Goal: Task Accomplishment & Management: Manage account settings

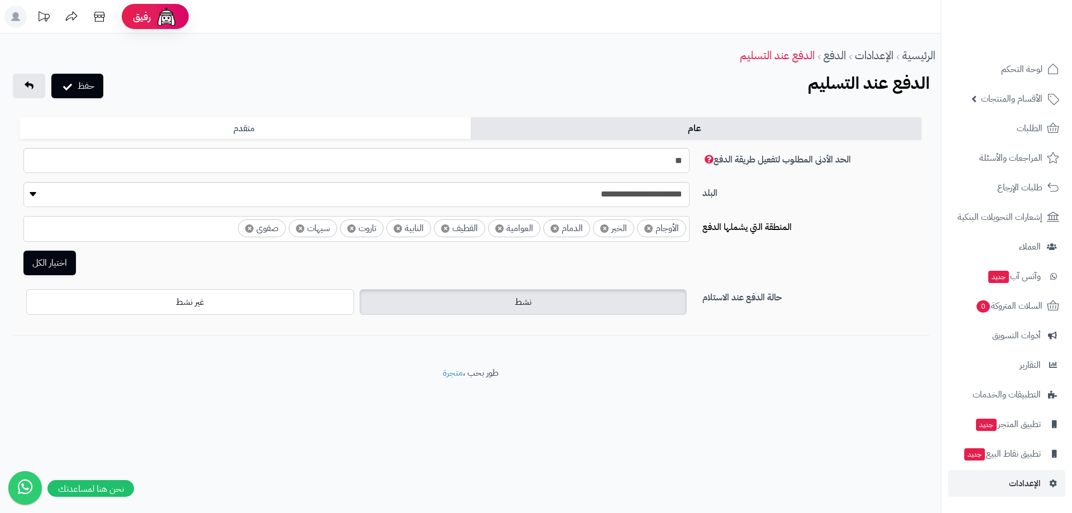
select select "***"
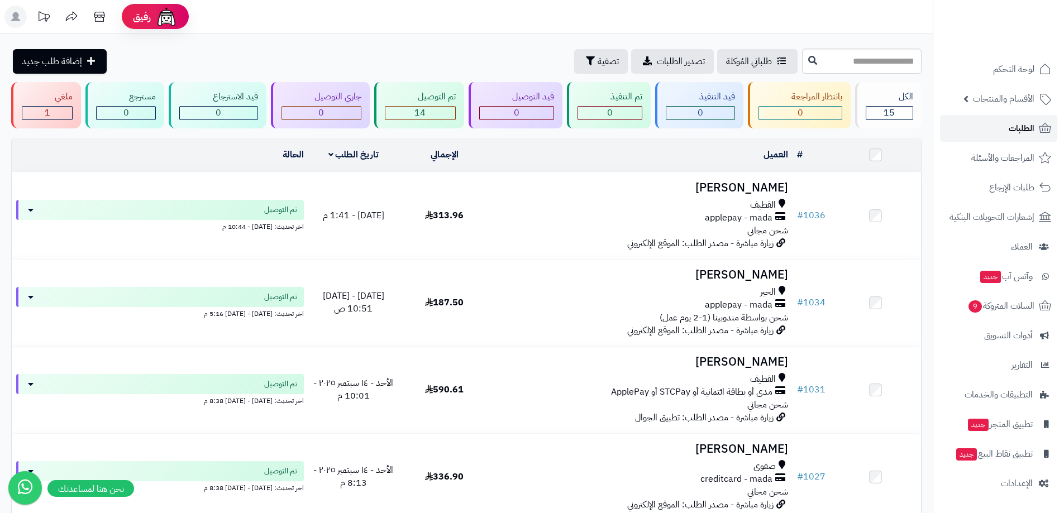
click at [968, 124] on link "الطلبات" at bounding box center [998, 128] width 117 height 27
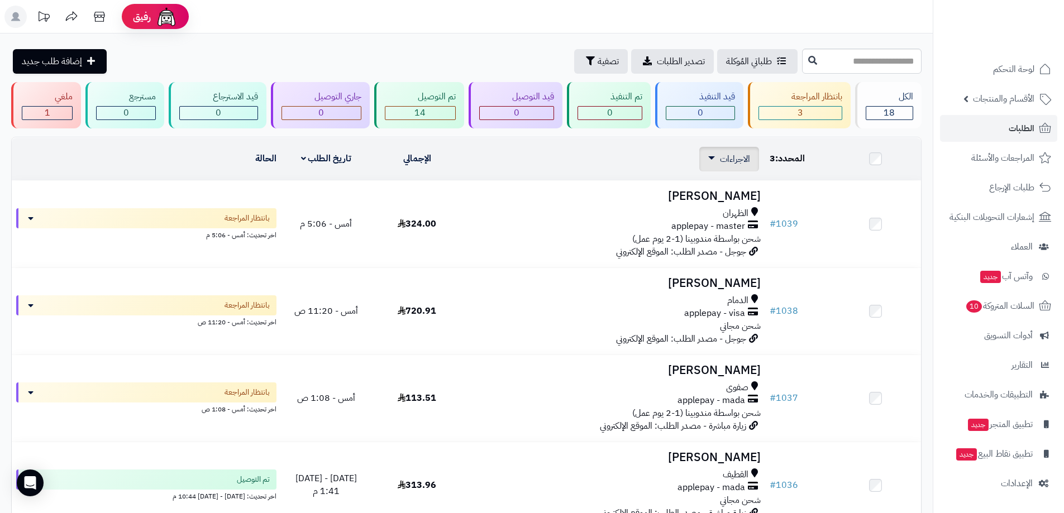
click at [716, 162] on link "الاجراءات" at bounding box center [729, 158] width 42 height 13
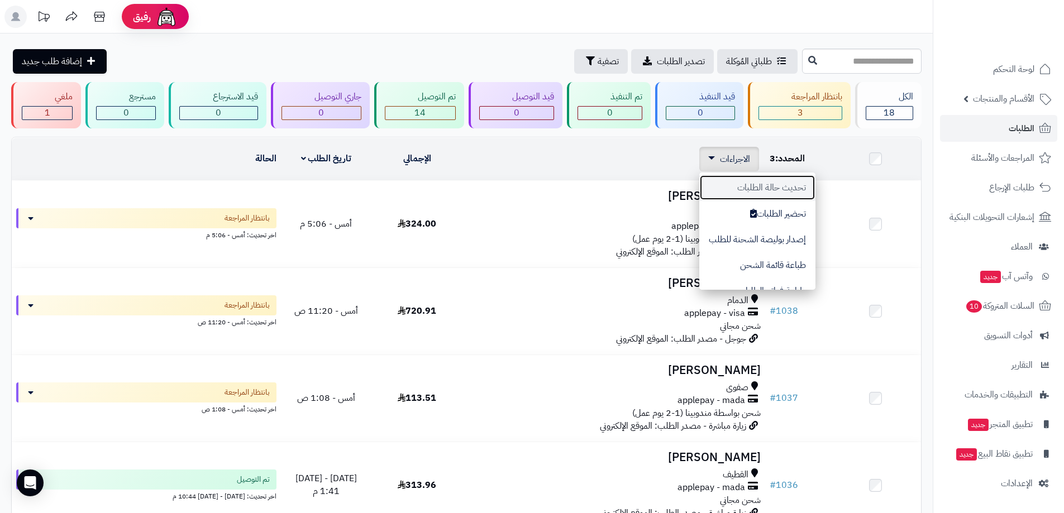
click at [749, 188] on button "تحديث حالة الطلبات" at bounding box center [757, 188] width 116 height 26
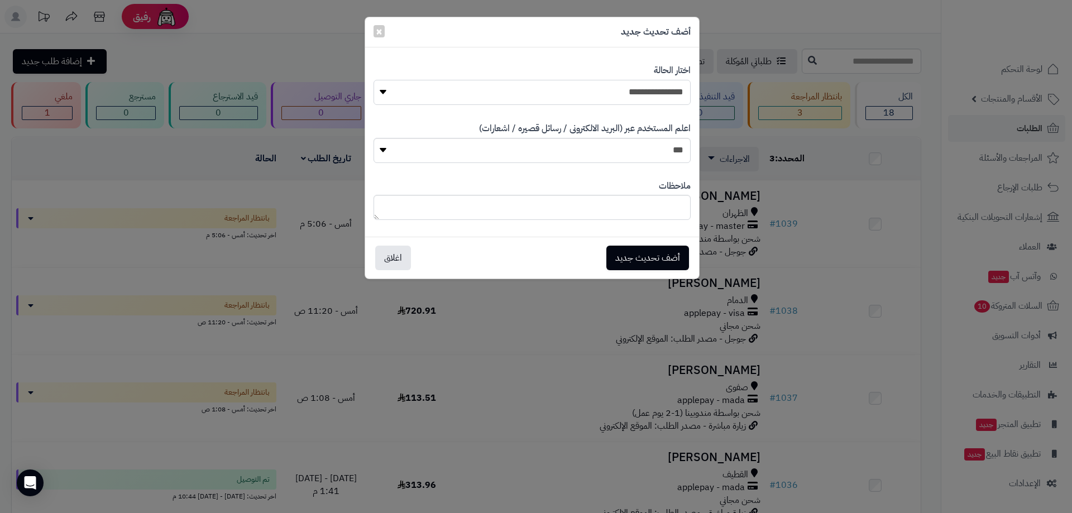
click at [655, 89] on select "**********" at bounding box center [532, 92] width 317 height 25
select select "*"
click at [374, 80] on select "**********" at bounding box center [532, 92] width 317 height 25
click at [652, 250] on button "أضف تحديث جديد" at bounding box center [647, 257] width 83 height 25
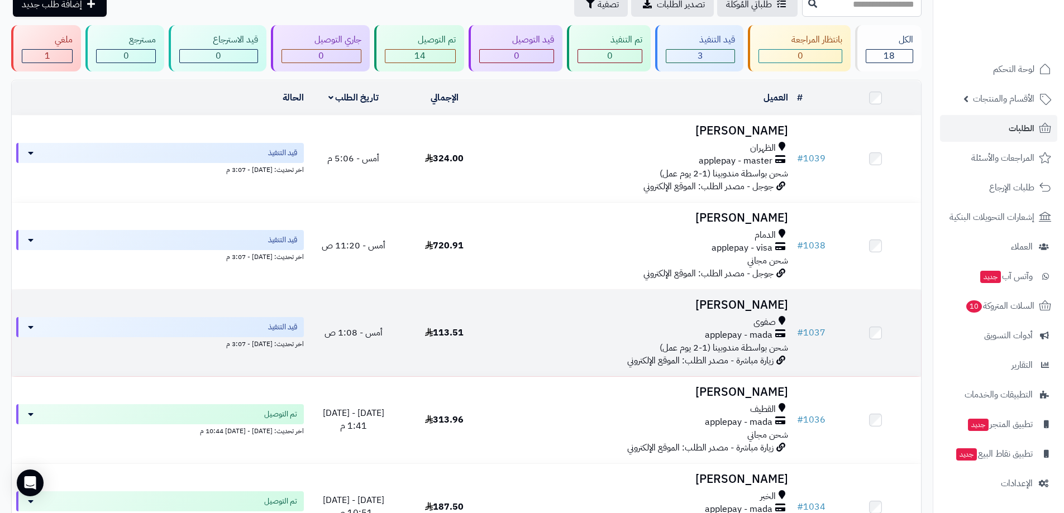
scroll to position [112, 0]
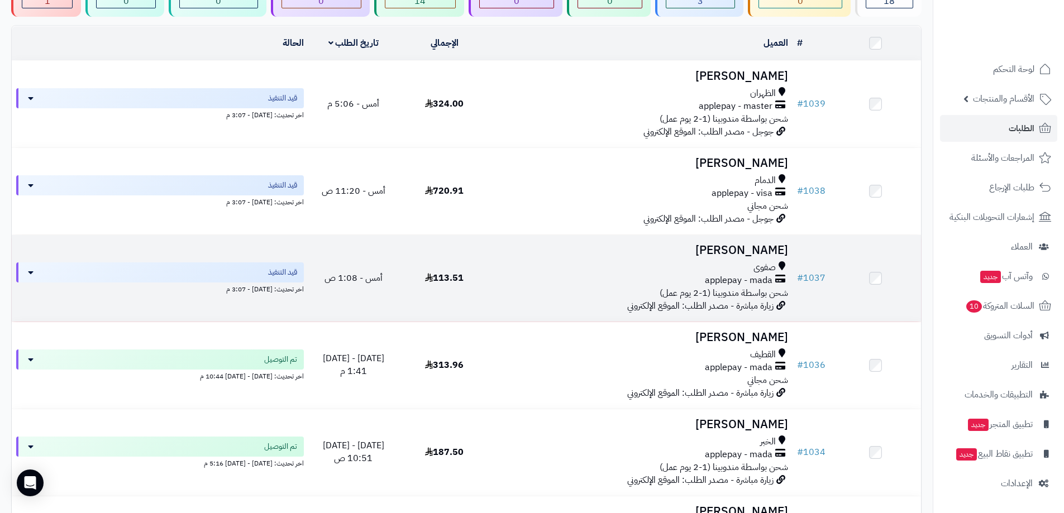
click at [702, 252] on h3 "Zahra Alnasser" at bounding box center [641, 250] width 294 height 13
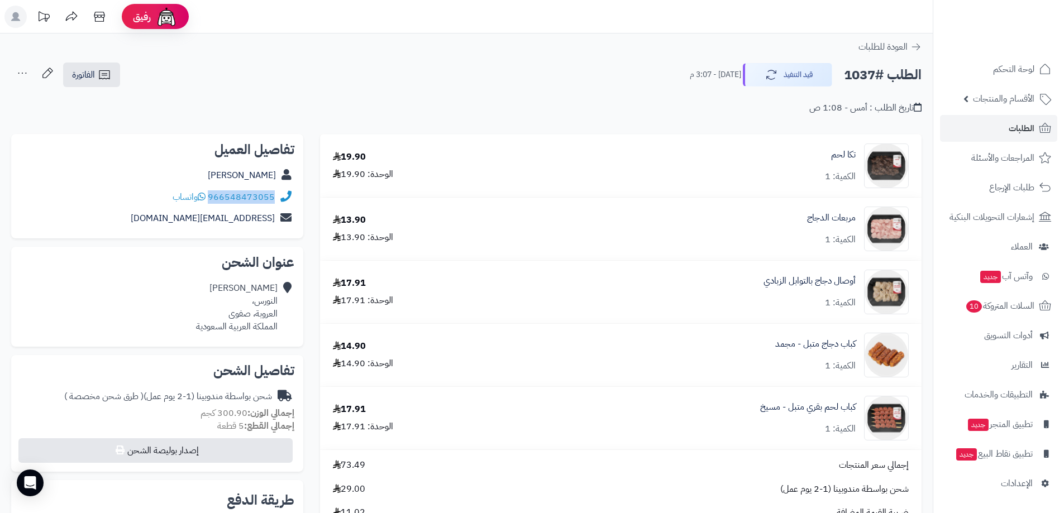
drag, startPoint x: 272, startPoint y: 206, endPoint x: 210, endPoint y: 201, distance: 62.7
click at [210, 201] on div "966548473055 واتساب" at bounding box center [157, 197] width 274 height 22
copy link "966548473055"
click at [1017, 127] on span "الطلبات" at bounding box center [1021, 129] width 26 height 16
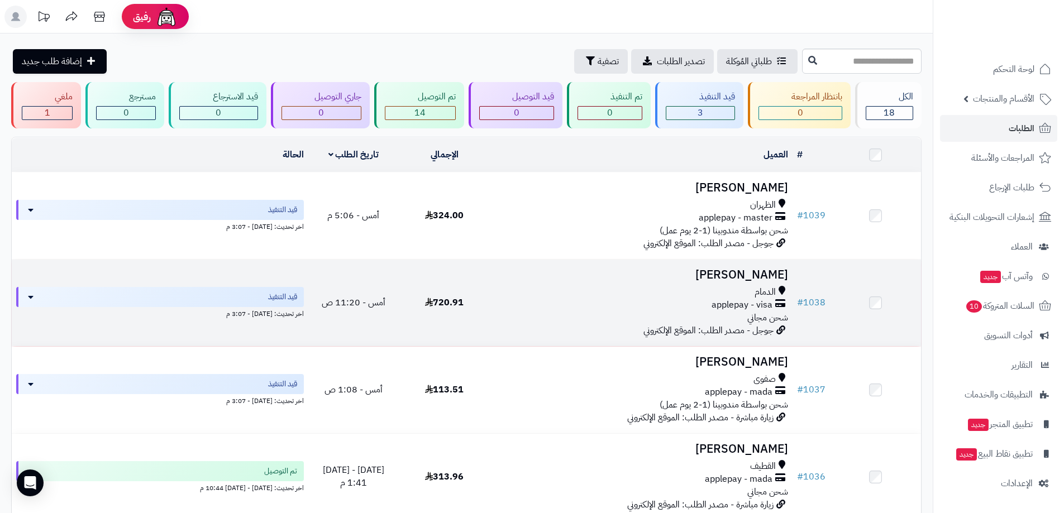
click at [724, 295] on div "الدمام" at bounding box center [641, 292] width 294 height 13
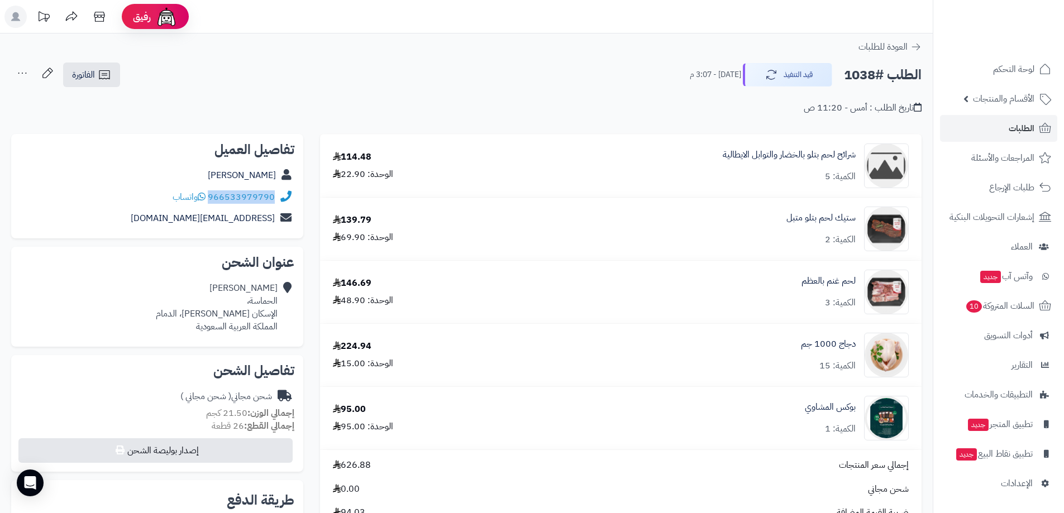
drag, startPoint x: 272, startPoint y: 205, endPoint x: 210, endPoint y: 205, distance: 62.5
click at [210, 205] on div "966533979790 واتساب" at bounding box center [157, 197] width 274 height 22
copy link "966533979790"
click at [1007, 129] on link "الطلبات" at bounding box center [998, 128] width 117 height 27
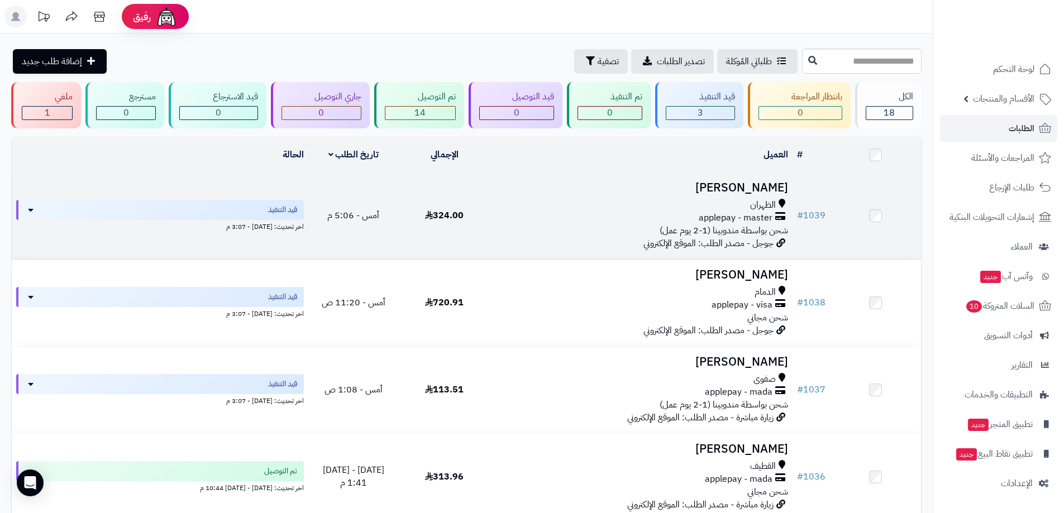
click at [695, 207] on div "الظهران" at bounding box center [641, 205] width 294 height 13
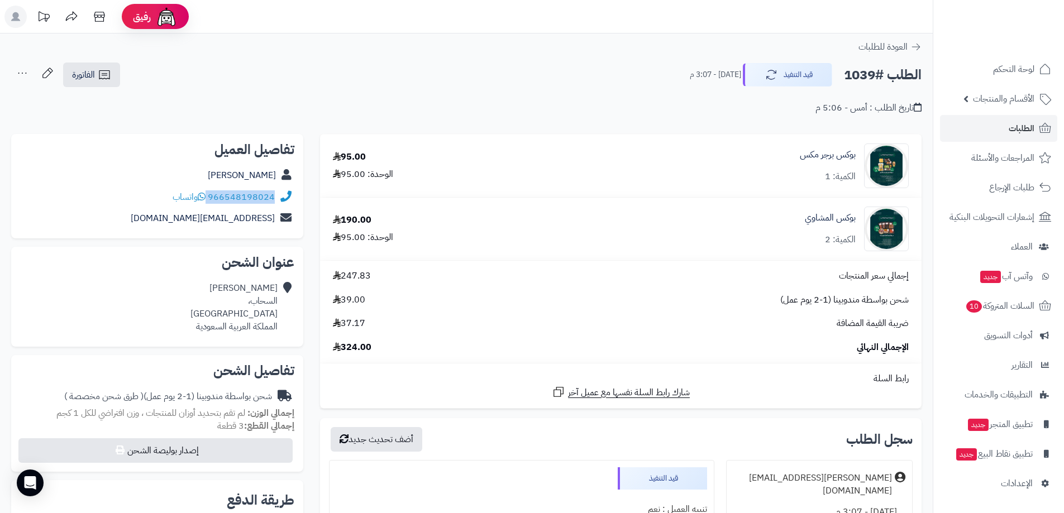
drag, startPoint x: 274, startPoint y: 205, endPoint x: 206, endPoint y: 198, distance: 68.4
click at [206, 198] on div "966548198024 واتساب" at bounding box center [157, 197] width 274 height 22
copy div "966548198024"
click at [894, 169] on img at bounding box center [886, 165] width 44 height 45
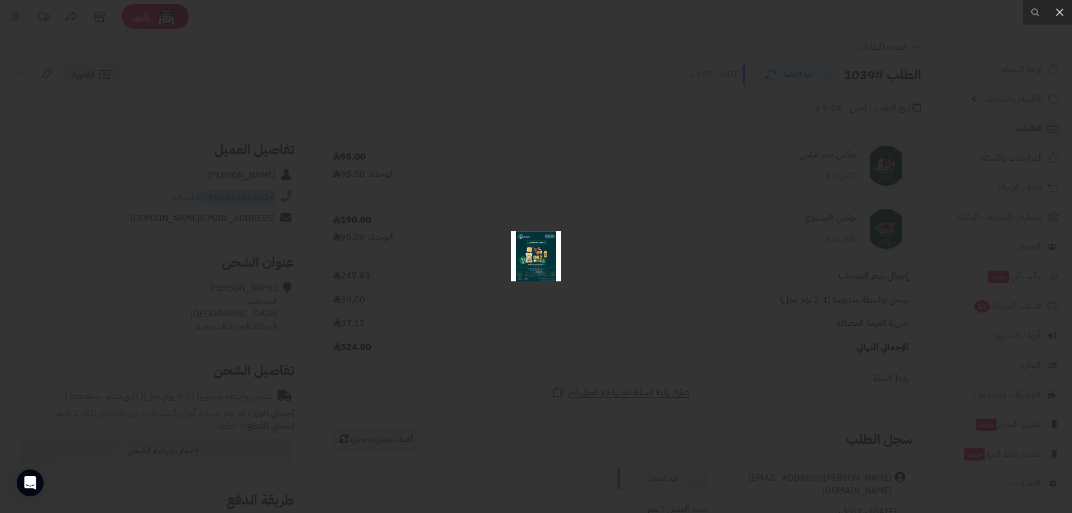
click at [443, 209] on div at bounding box center [536, 256] width 1072 height 513
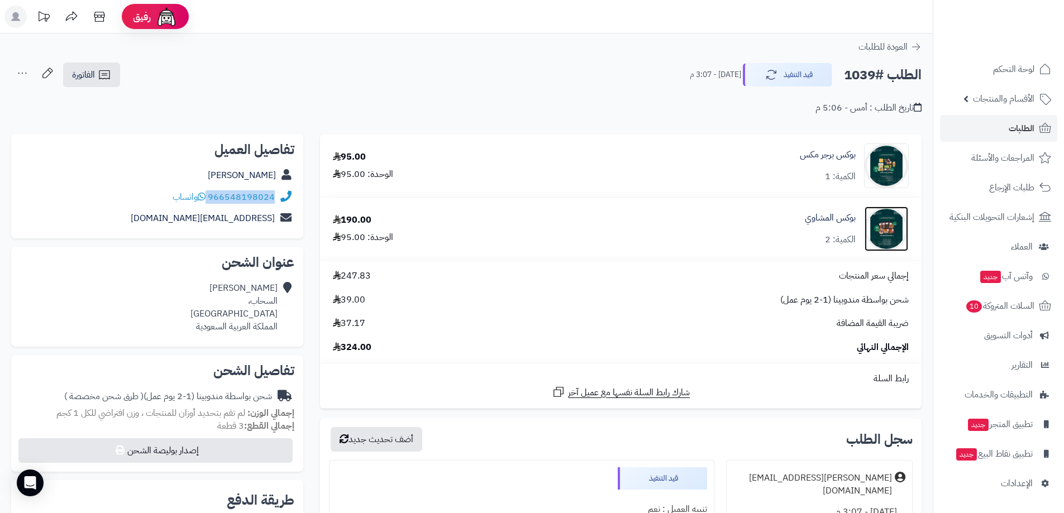
click at [888, 234] on img at bounding box center [886, 229] width 44 height 45
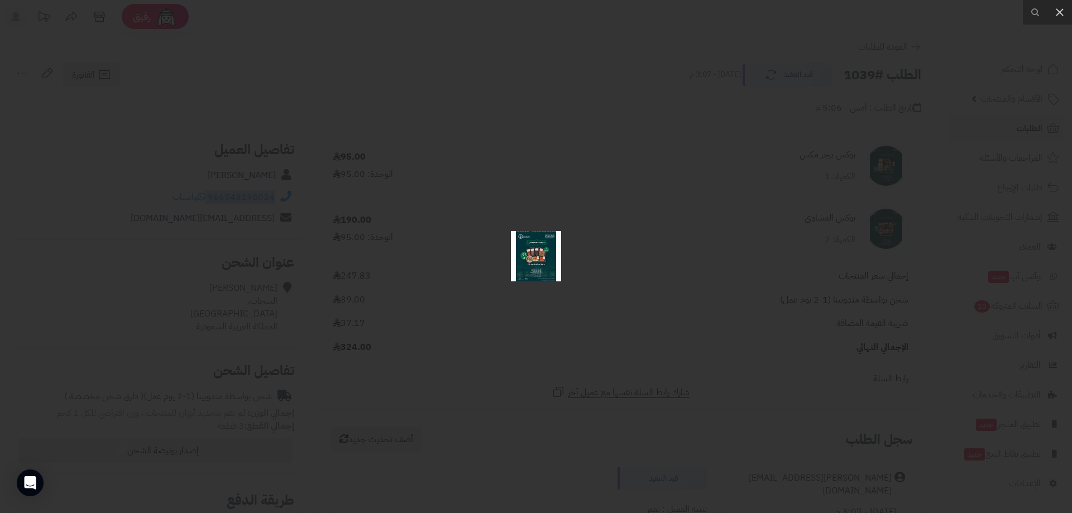
click at [846, 124] on div at bounding box center [536, 256] width 1072 height 513
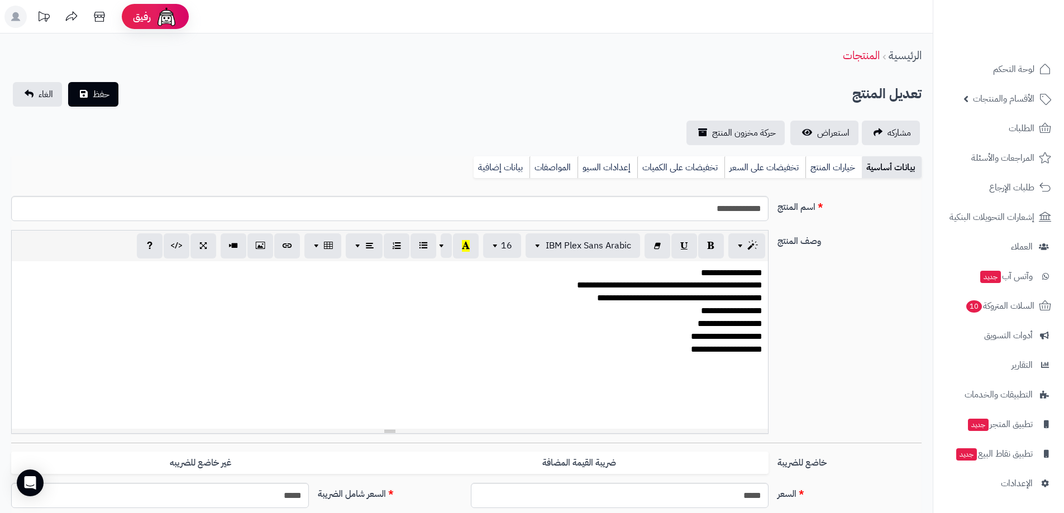
scroll to position [211, 0]
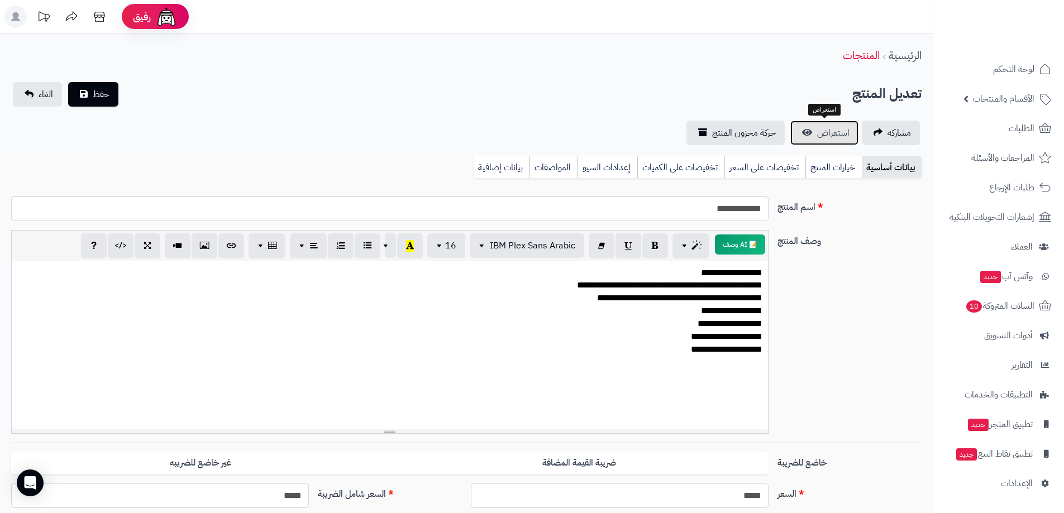
click at [826, 135] on span "استعراض" at bounding box center [833, 132] width 32 height 13
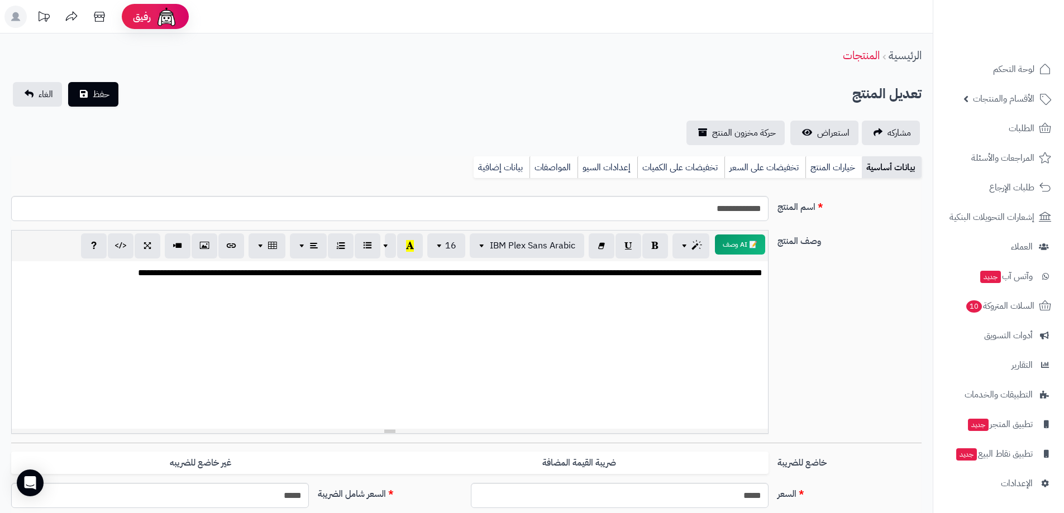
scroll to position [211, 0]
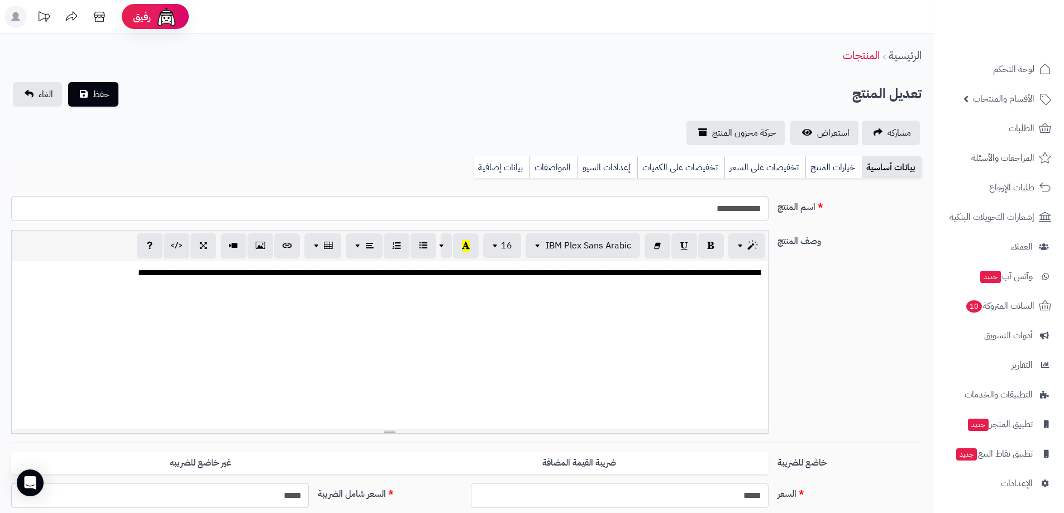
scroll to position [211, 0]
click at [810, 128] on link "استعراض" at bounding box center [824, 133] width 68 height 25
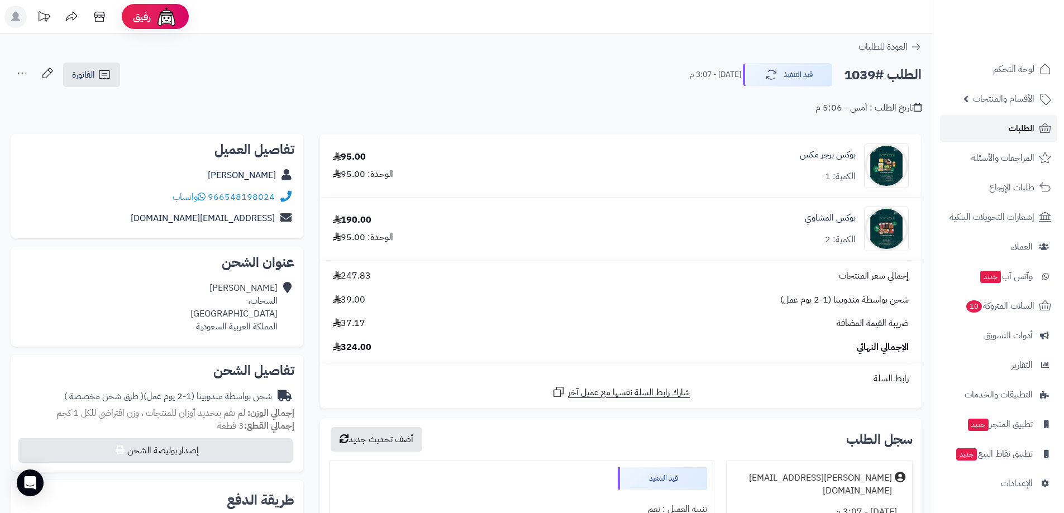
click at [1008, 128] on link "الطلبات" at bounding box center [998, 128] width 117 height 27
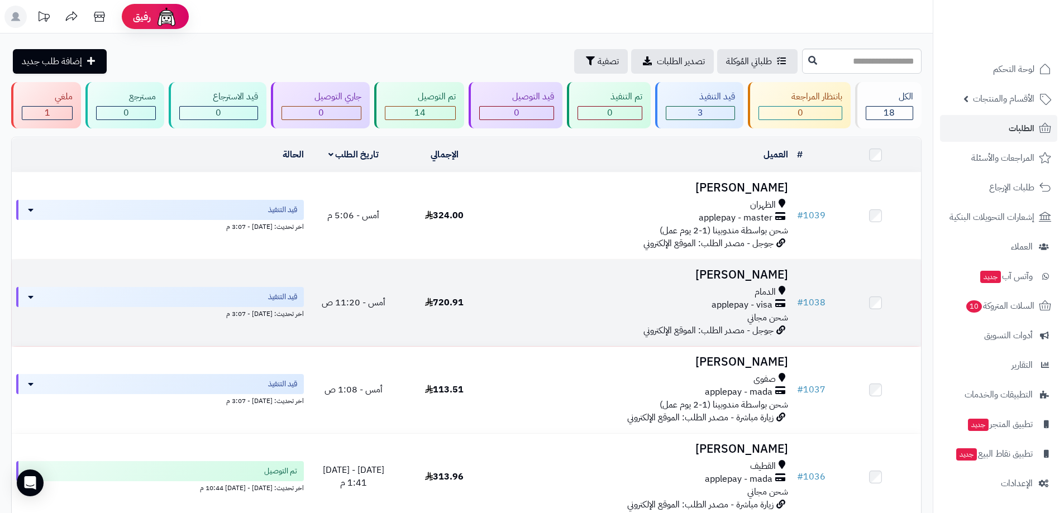
click at [741, 275] on h3 "Mohamed Bokhamseen" at bounding box center [641, 275] width 294 height 13
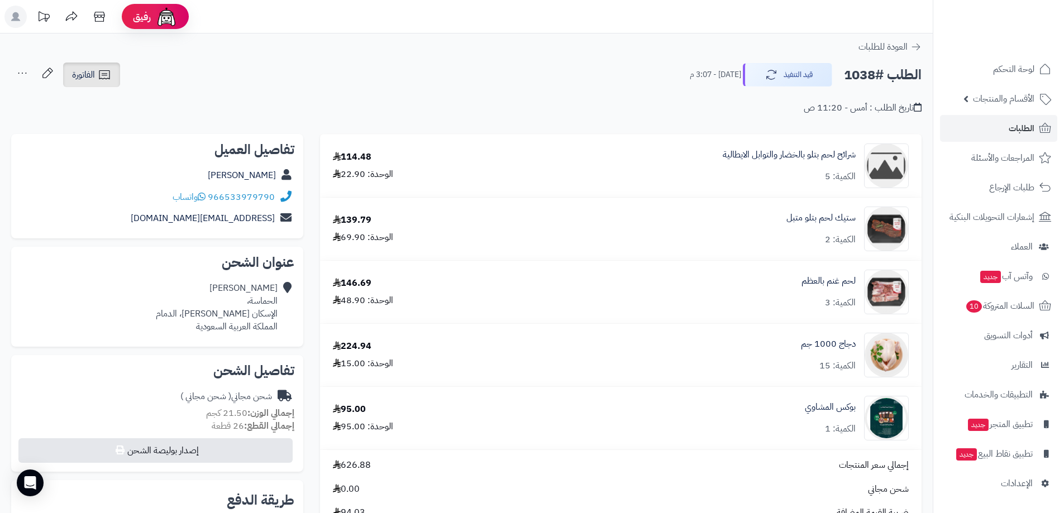
click at [85, 74] on span "الفاتورة" at bounding box center [83, 74] width 23 height 13
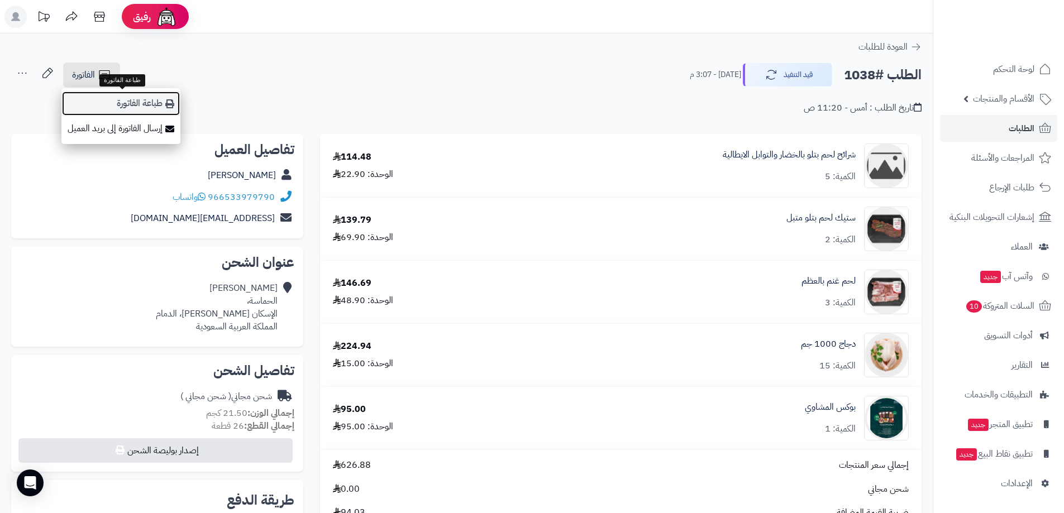
click at [135, 101] on link "طباعة الفاتورة" at bounding box center [120, 103] width 119 height 25
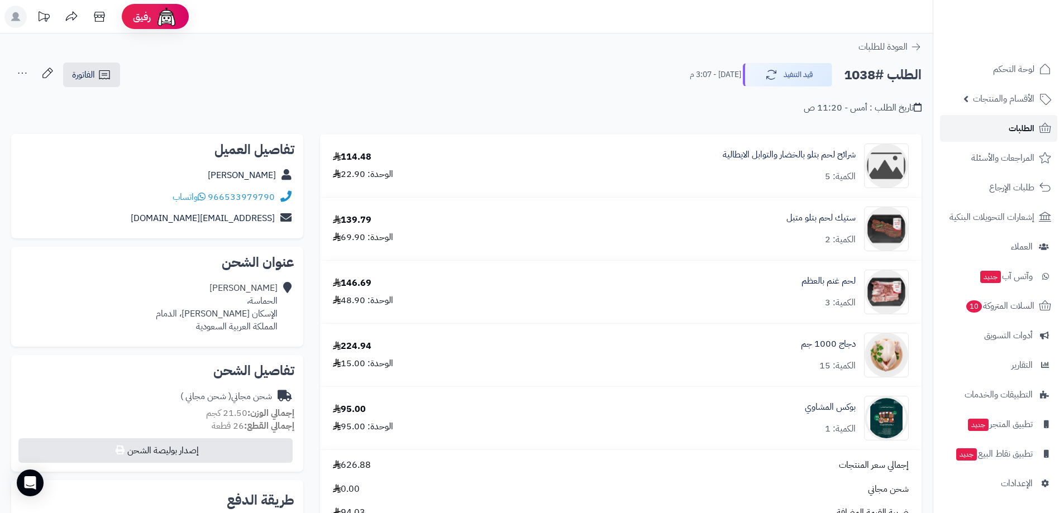
click at [983, 124] on link "الطلبات" at bounding box center [998, 128] width 117 height 27
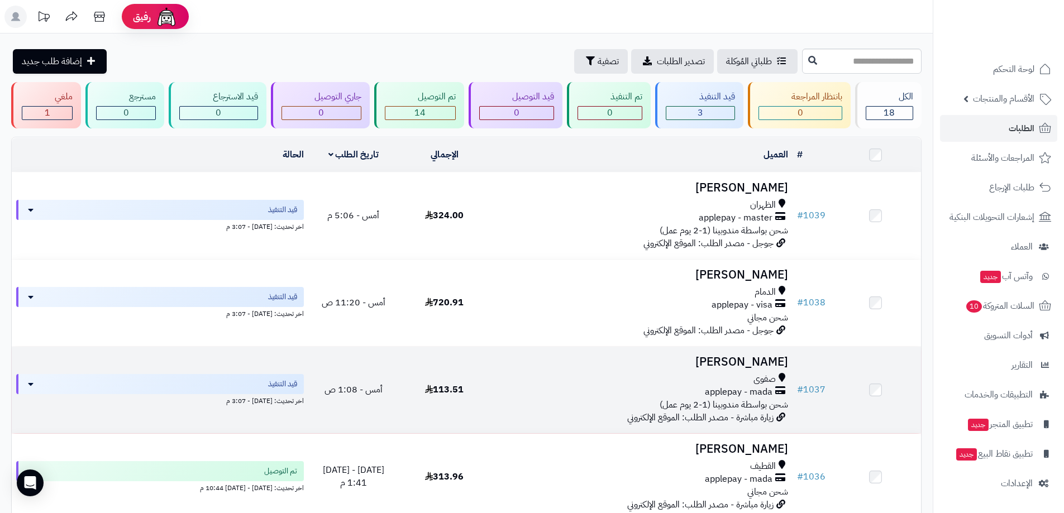
click at [765, 363] on h3 "[PERSON_NAME]" at bounding box center [641, 362] width 294 height 13
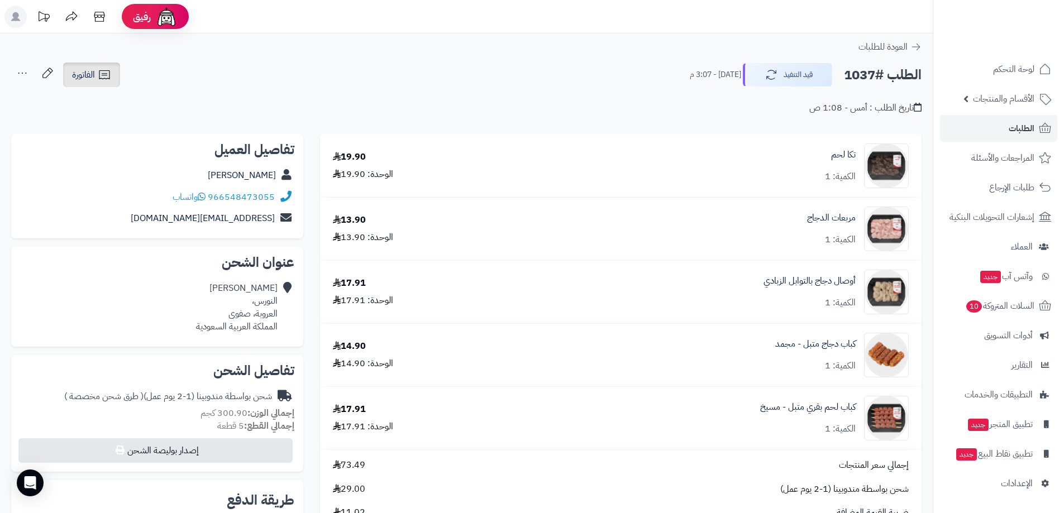
click at [98, 71] on icon at bounding box center [104, 74] width 13 height 13
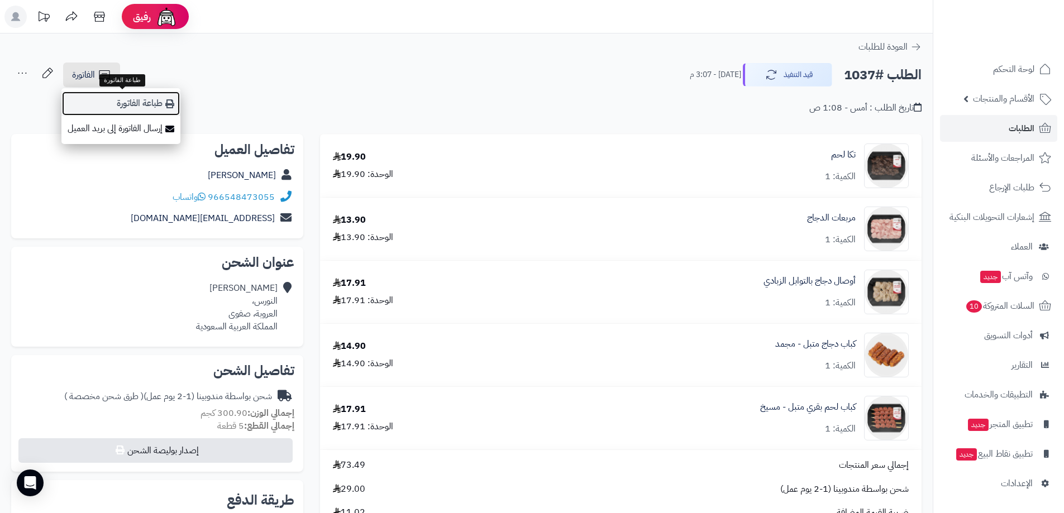
click at [131, 103] on link "طباعة الفاتورة" at bounding box center [120, 103] width 119 height 25
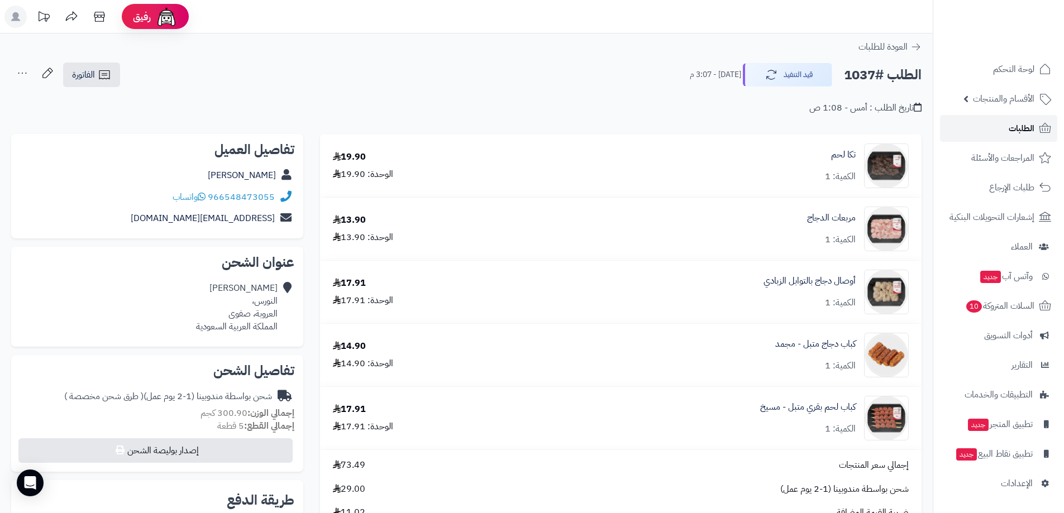
click at [1027, 134] on span "الطلبات" at bounding box center [1021, 129] width 26 height 16
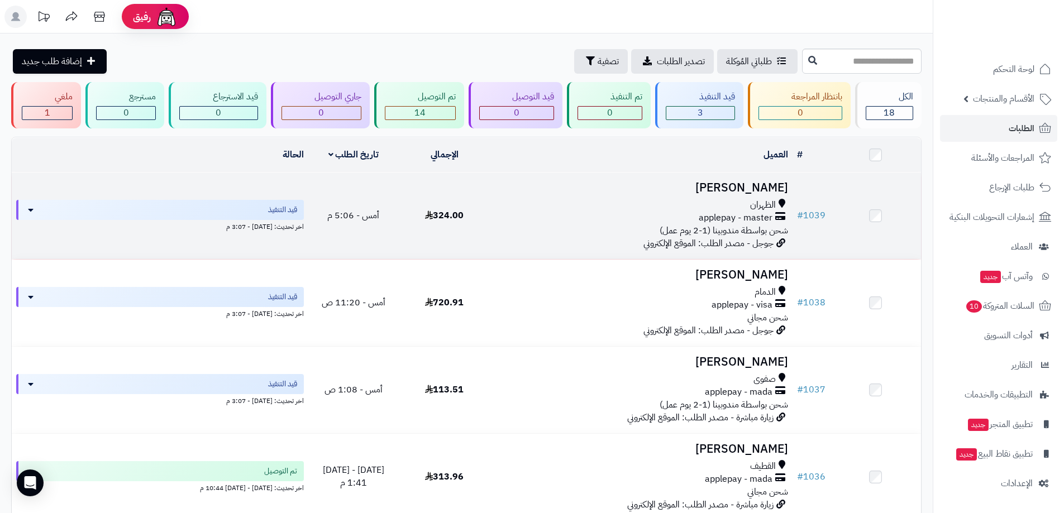
click at [741, 227] on span "شحن بواسطة مندوبينا (1-2 يوم عمل)" at bounding box center [723, 230] width 128 height 13
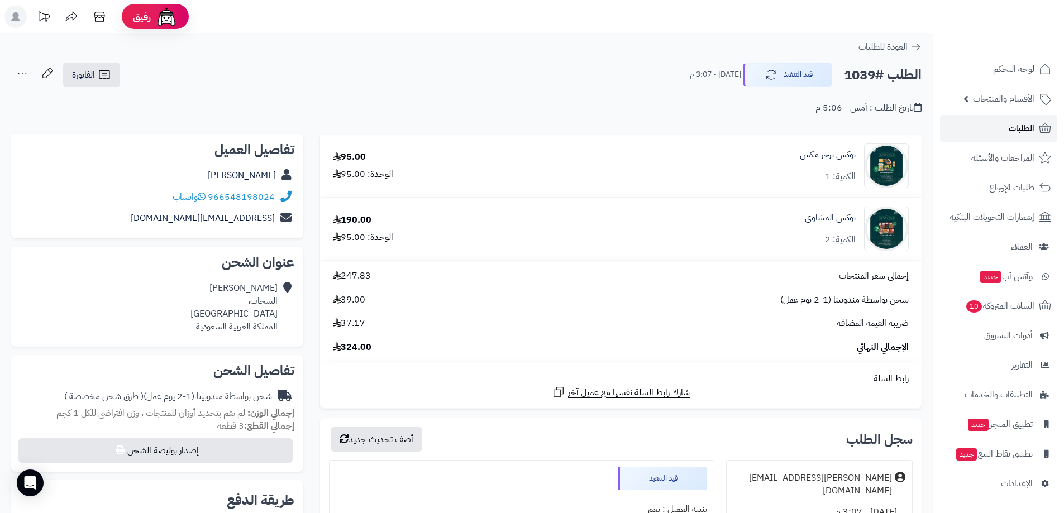
click at [1021, 131] on span "الطلبات" at bounding box center [1021, 129] width 26 height 16
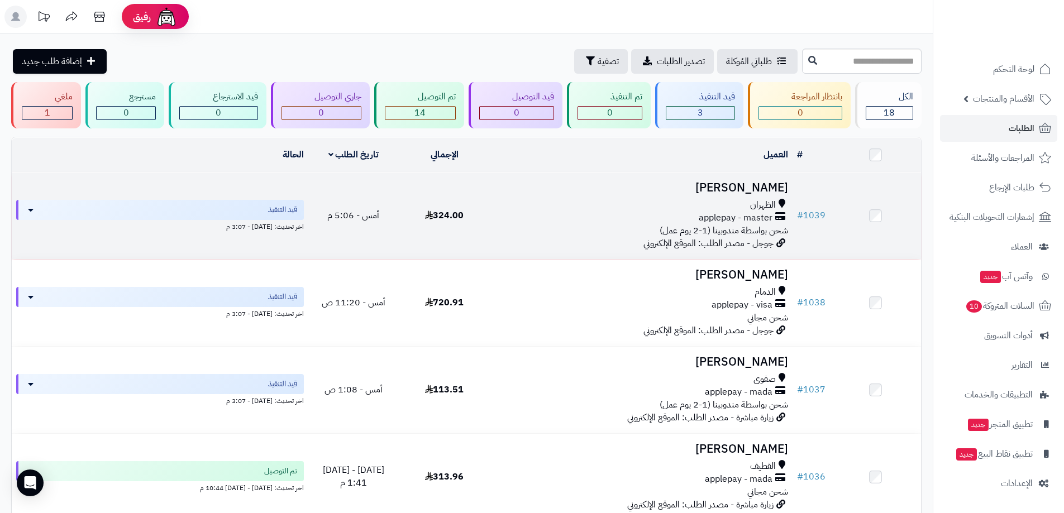
click at [700, 181] on h3 "[PERSON_NAME]" at bounding box center [641, 187] width 294 height 13
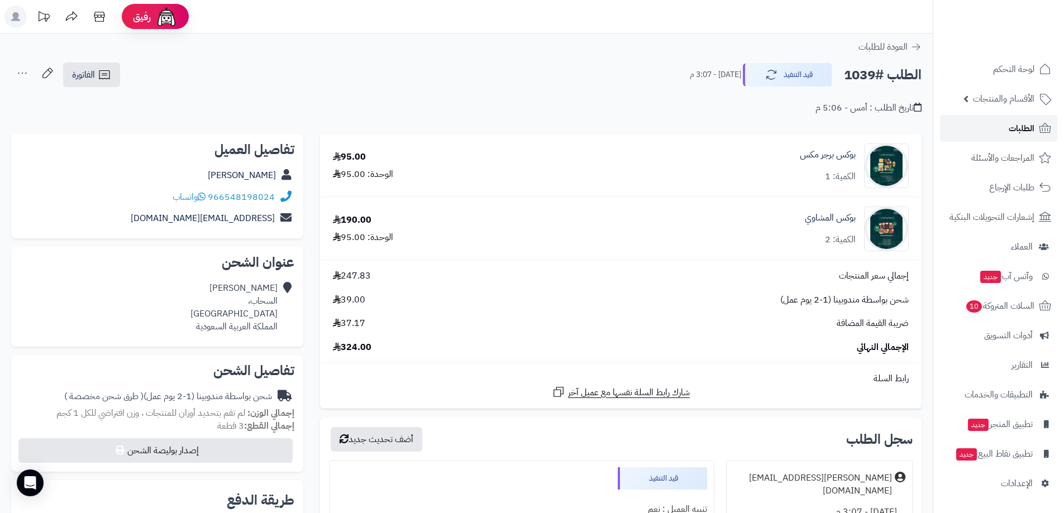
click at [1025, 131] on span "الطلبات" at bounding box center [1021, 129] width 26 height 16
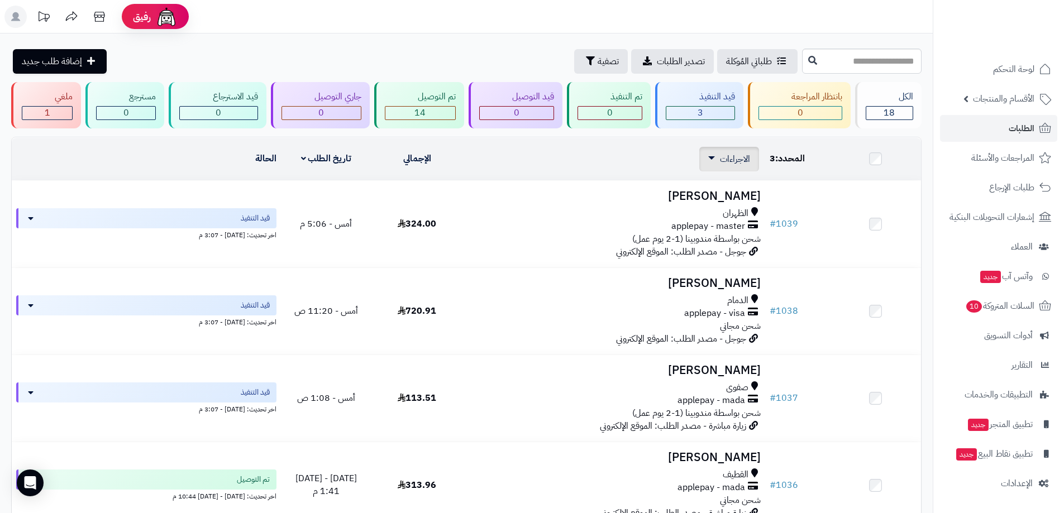
click at [720, 163] on span "الاجراءات" at bounding box center [735, 158] width 30 height 13
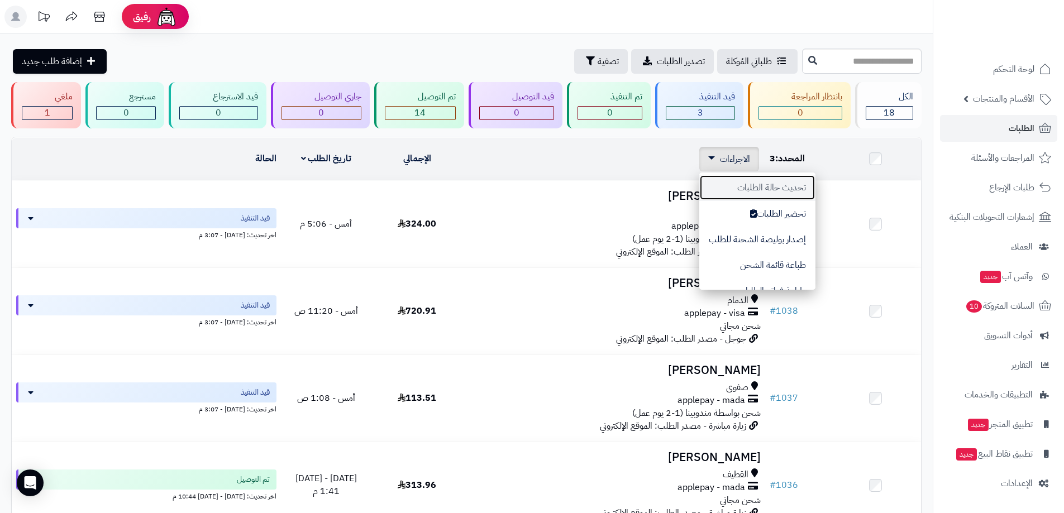
click at [749, 188] on button "تحديث حالة الطلبات" at bounding box center [757, 188] width 116 height 26
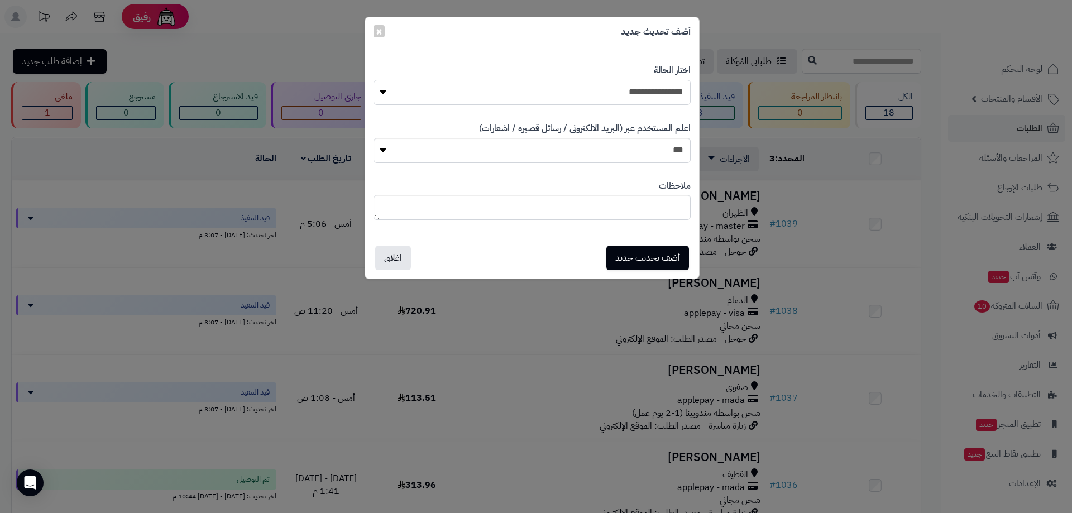
click at [664, 96] on select "**********" at bounding box center [532, 92] width 317 height 25
select select "**"
click at [374, 80] on select "**********" at bounding box center [532, 92] width 317 height 25
click at [381, 150] on select "*** **" at bounding box center [532, 150] width 317 height 25
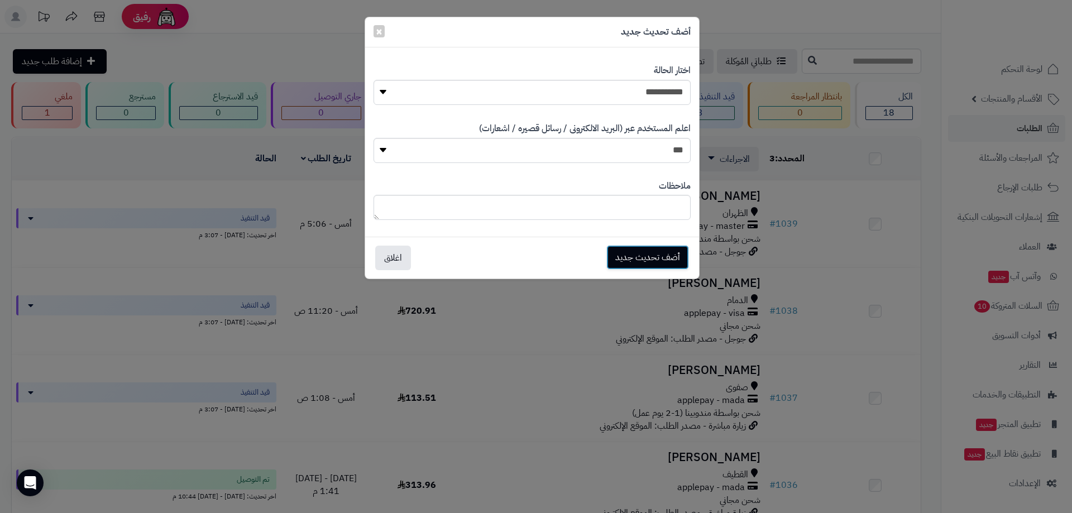
click at [640, 260] on button "أضف تحديث جديد" at bounding box center [647, 257] width 83 height 25
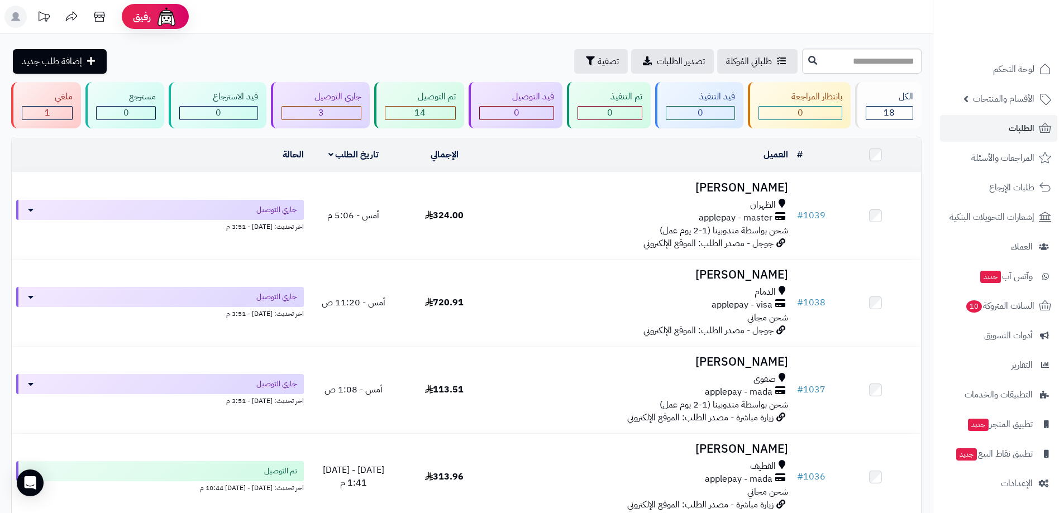
click at [461, 58] on div "طلباتي المُوكلة تصدير الطلبات تصفية إضافة طلب جديد" at bounding box center [405, 61] width 788 height 25
